Goal: Task Accomplishment & Management: Use online tool/utility

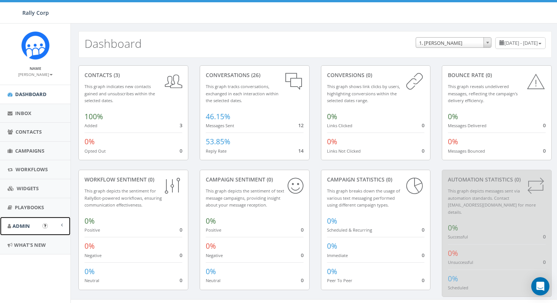
click at [33, 225] on link "Admin" at bounding box center [35, 225] width 71 height 19
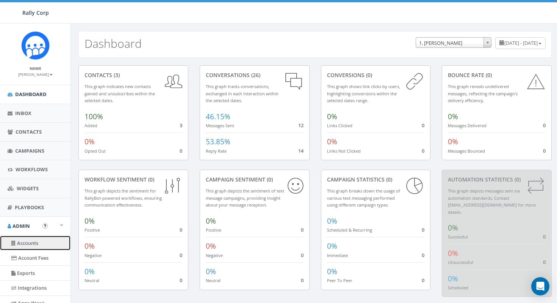
click at [42, 240] on link "Accounts" at bounding box center [35, 242] width 71 height 15
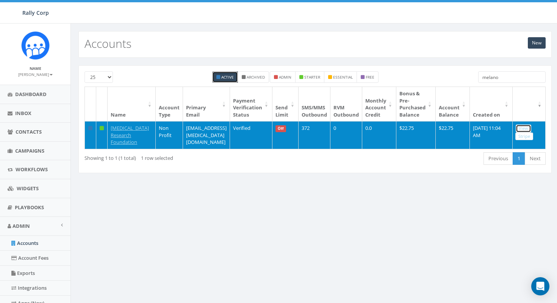
click at [528, 128] on link "View" at bounding box center [524, 128] width 16 height 8
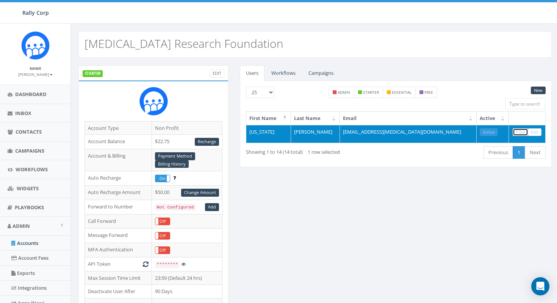
click at [521, 132] on link "View" at bounding box center [521, 132] width 16 height 8
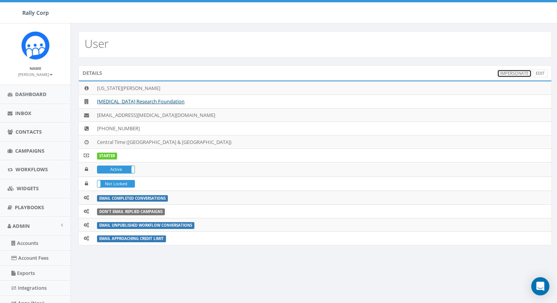
click at [516, 72] on link "Impersonate" at bounding box center [514, 73] width 35 height 8
